Goal: Information Seeking & Learning: Check status

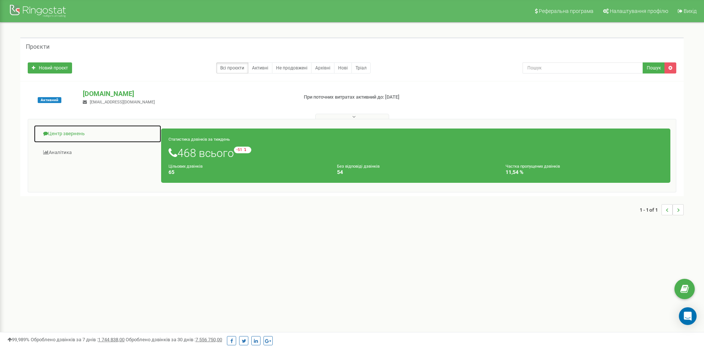
click at [77, 133] on link "Центр звернень" at bounding box center [98, 134] width 128 height 18
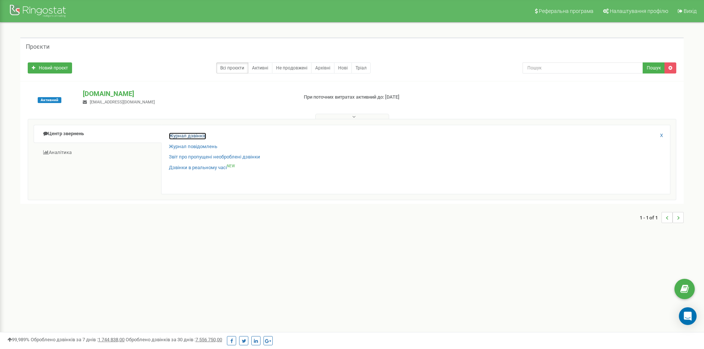
click at [190, 136] on link "Журнал дзвінків" at bounding box center [187, 136] width 37 height 7
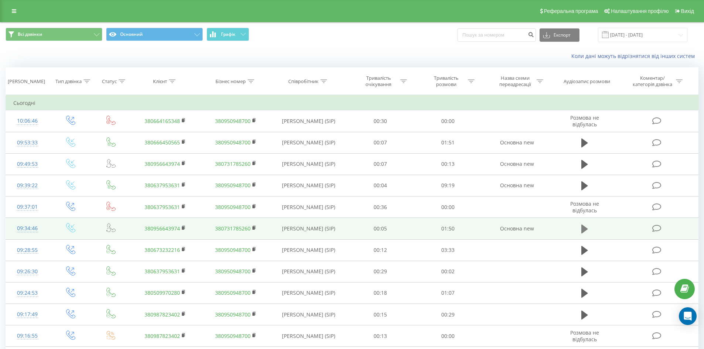
click at [584, 230] on icon at bounding box center [585, 229] width 7 height 9
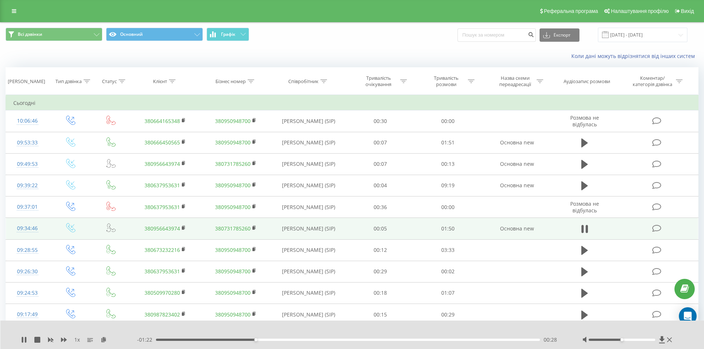
click at [20, 341] on div "1 x - 01:22 00:28 00:28" at bounding box center [352, 335] width 704 height 28
click at [23, 339] on icon at bounding box center [22, 340] width 1 height 6
click at [246, 341] on div "00:29" at bounding box center [348, 340] width 385 height 2
click at [26, 337] on icon at bounding box center [24, 340] width 6 height 6
click at [26, 340] on icon at bounding box center [25, 340] width 1 height 6
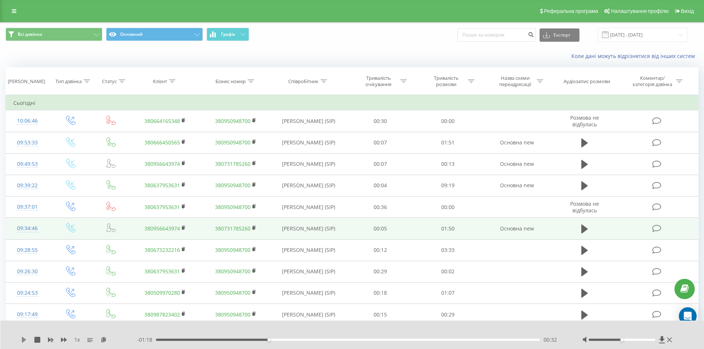
click at [24, 338] on icon at bounding box center [24, 340] width 6 height 6
click at [244, 340] on div "00:33" at bounding box center [348, 340] width 385 height 2
click at [24, 341] on icon at bounding box center [24, 340] width 6 height 6
click at [516, 34] on input at bounding box center [497, 34] width 78 height 13
paste input "380956643974"
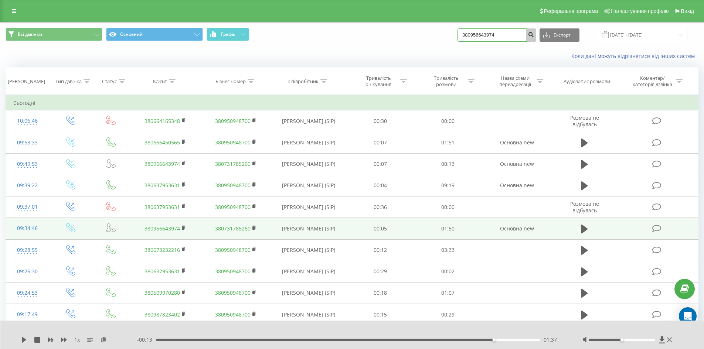
type input "380956643974"
click at [534, 34] on icon "submit" at bounding box center [531, 33] width 6 height 4
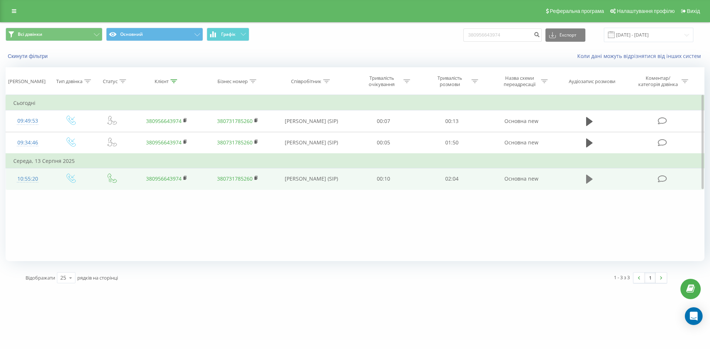
click at [591, 180] on icon at bounding box center [589, 179] width 7 height 9
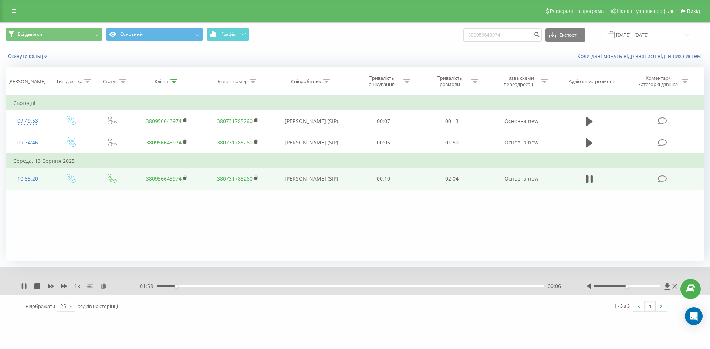
click at [436, 287] on div "00:06" at bounding box center [350, 286] width 387 height 2
click at [491, 286] on div "01:47" at bounding box center [350, 286] width 387 height 2
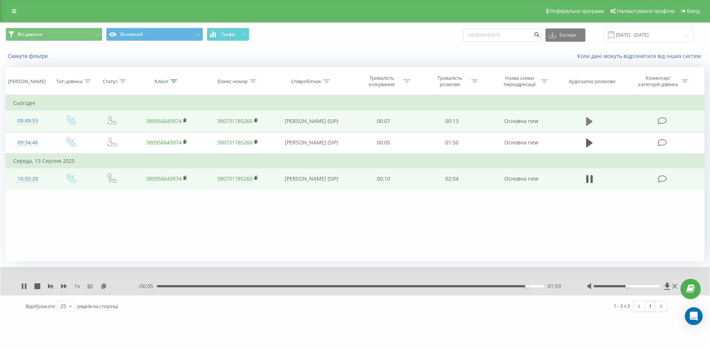
click at [591, 119] on icon at bounding box center [589, 121] width 7 height 10
click at [589, 121] on icon at bounding box center [589, 121] width 7 height 10
click at [534, 33] on input "380956643974" at bounding box center [502, 34] width 78 height 13
paste input "0674476746"
paste input
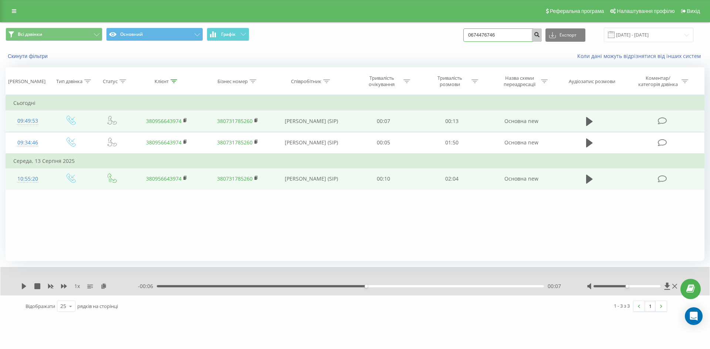
type input "0674476746"
click at [540, 35] on icon "submit" at bounding box center [537, 33] width 6 height 4
